Goal: Find specific page/section: Find specific page/section

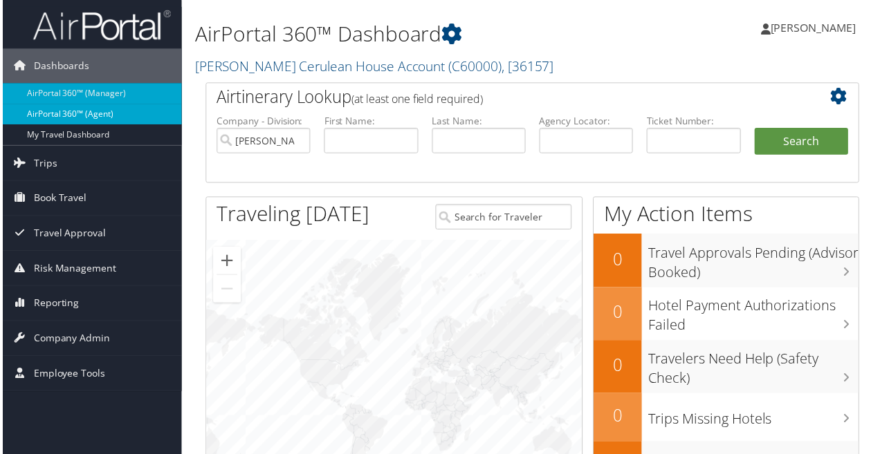
click at [67, 114] on link "AirPortal 360™ (Agent)" at bounding box center [90, 114] width 180 height 21
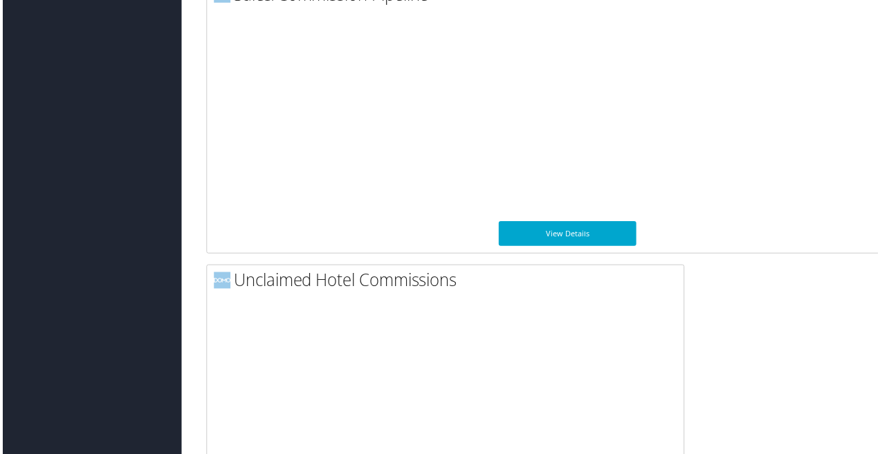
scroll to position [1424, 0]
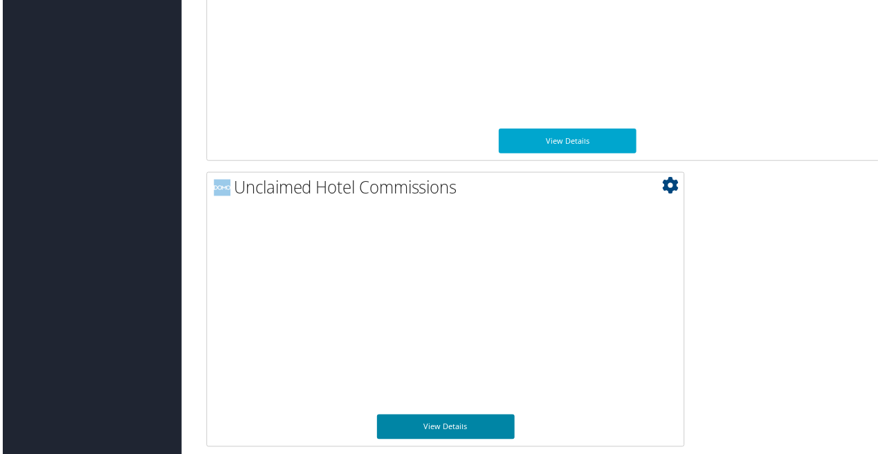
click at [444, 423] on link "View Details" at bounding box center [445, 429] width 138 height 25
